Goal: Check status

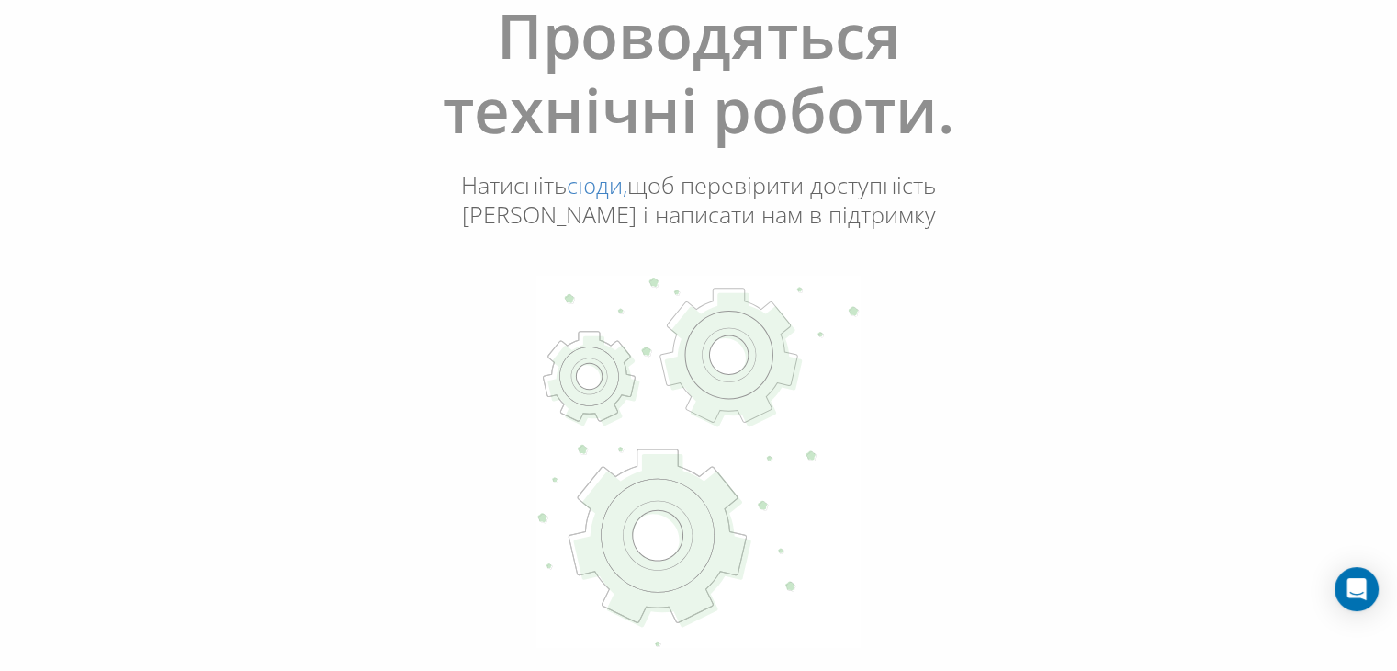
click at [640, 321] on icon at bounding box center [698, 462] width 325 height 372
click at [677, 194] on p "Натисніть сюди, щоб перевірити доступність [PERSON_NAME] і написати нам в підтр…" at bounding box center [699, 200] width 496 height 61
click at [678, 81] on h1 "Проводяться технічні роботи." at bounding box center [699, 83] width 668 height 171
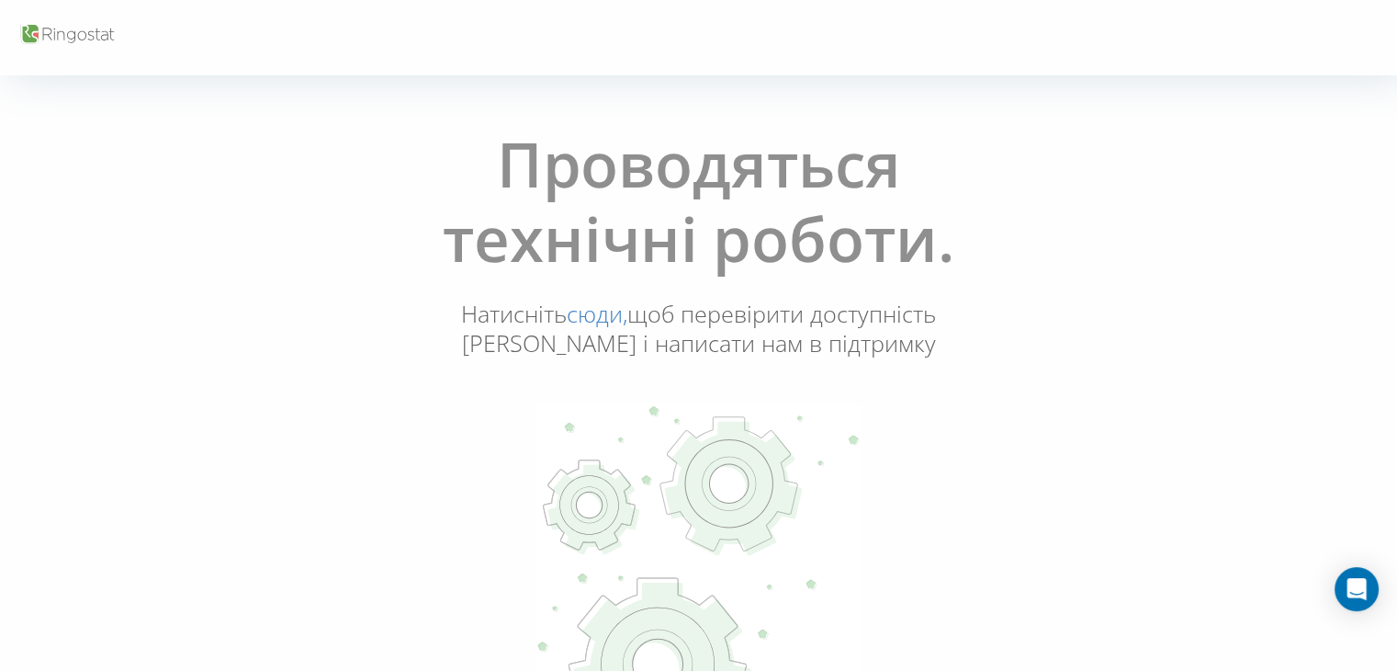
click at [45, 41] on icon at bounding box center [66, 35] width 97 height 25
